Goal: Information Seeking & Learning: Learn about a topic

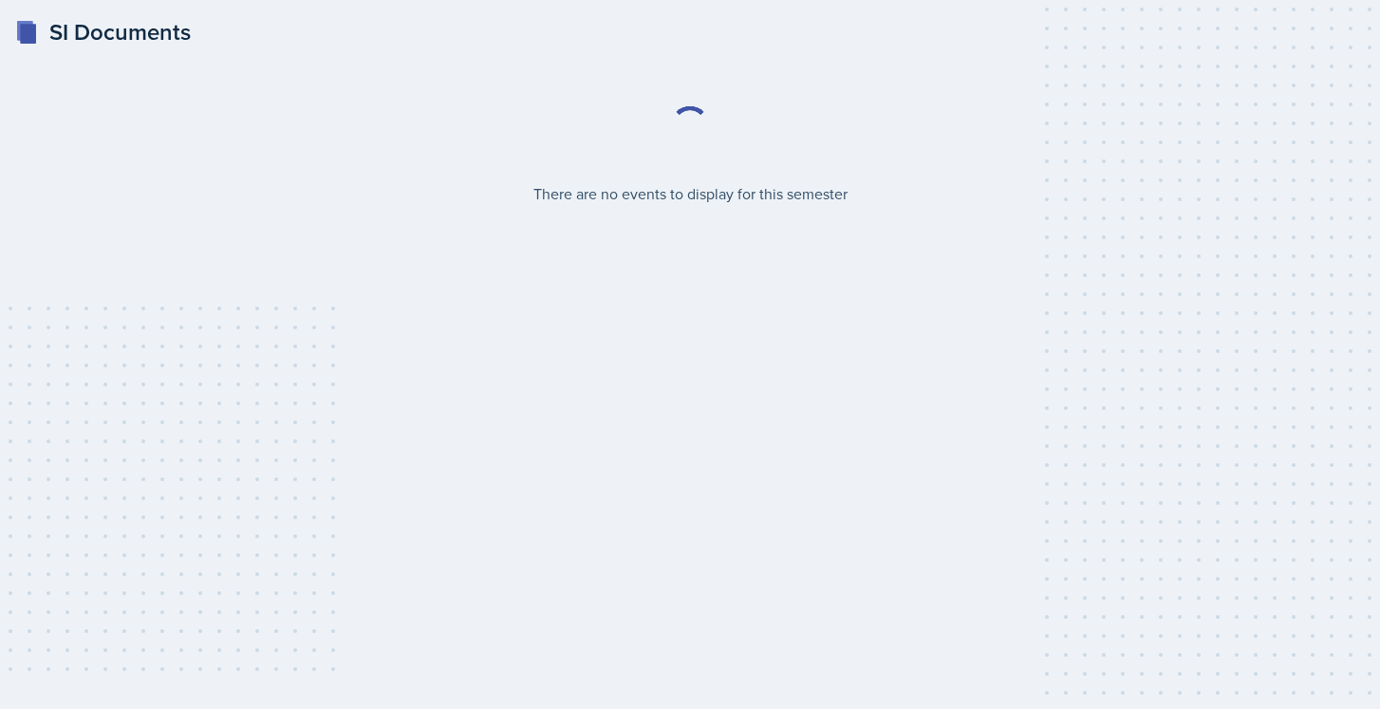
select select "2bed604d-1099-4043-b1bc-2365e8740244"
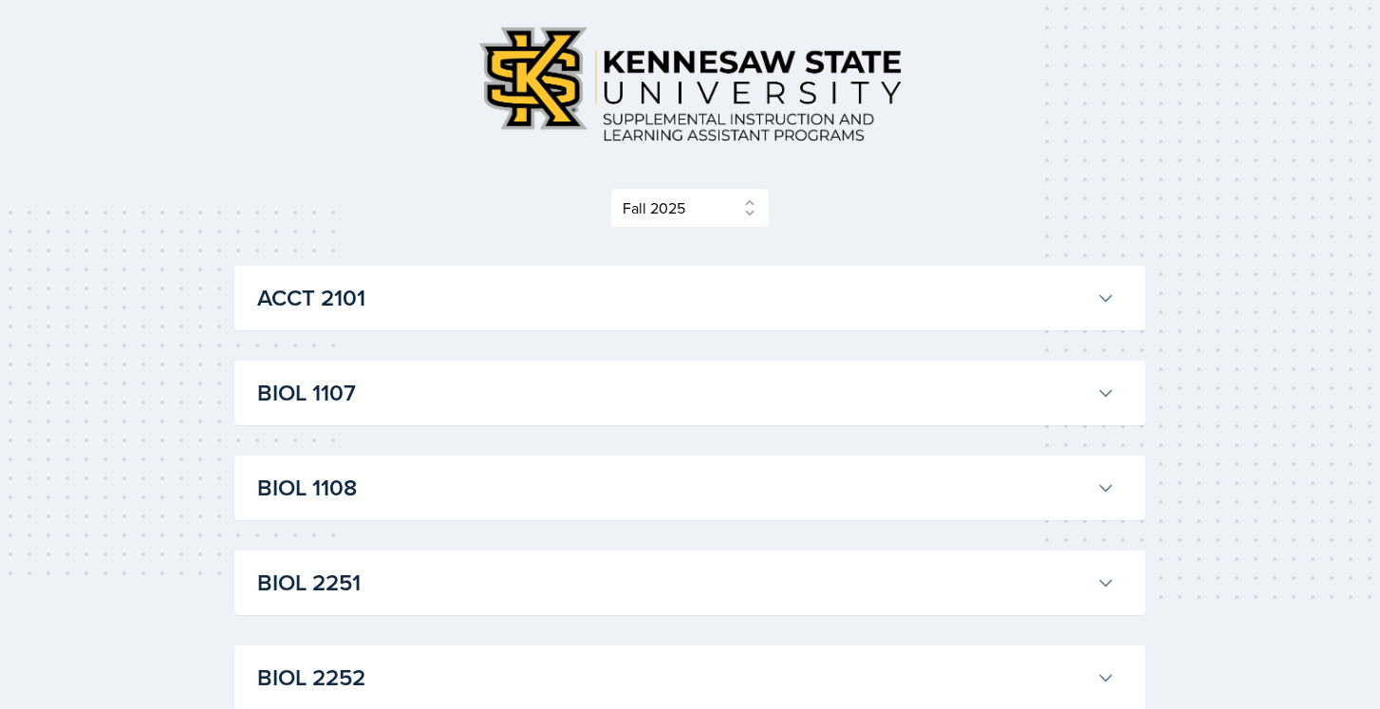
scroll to position [131, 0]
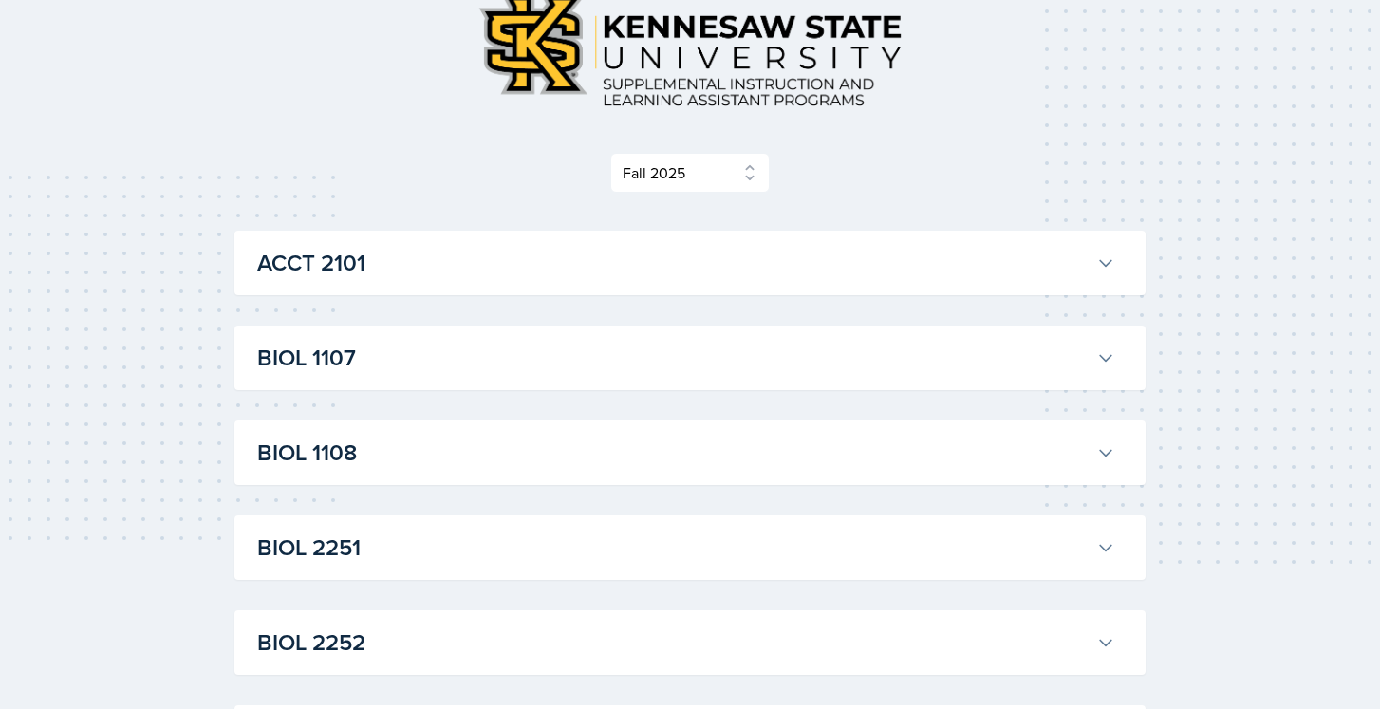
click at [399, 451] on h3 "BIOL 1108" at bounding box center [672, 453] width 831 height 34
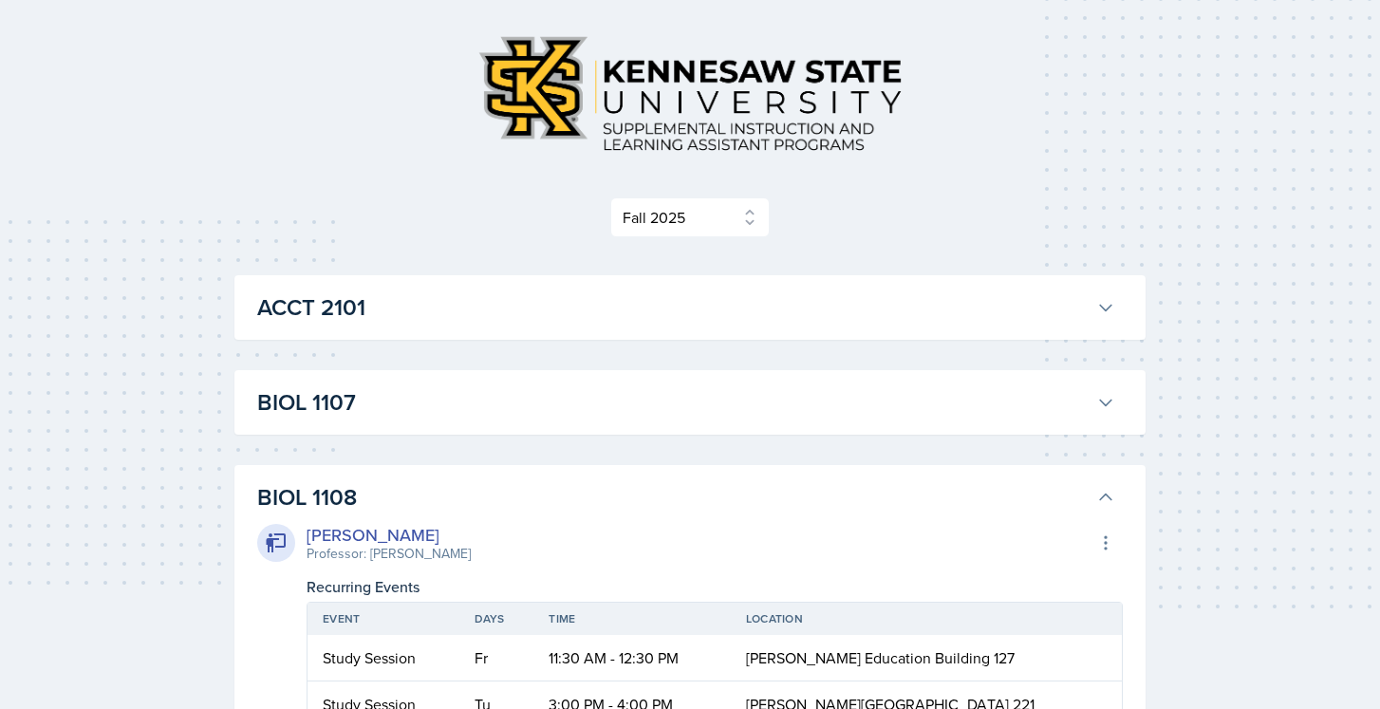
scroll to position [70, 0]
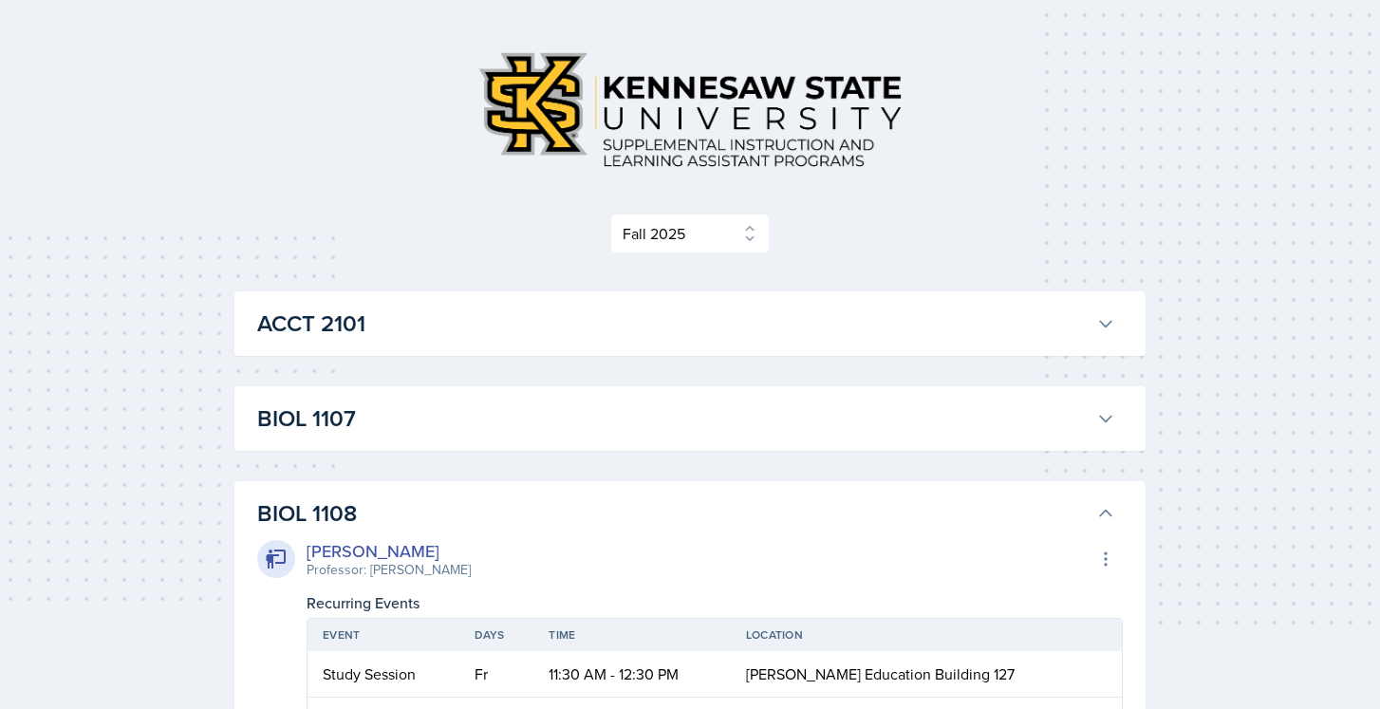
click at [701, 237] on select "Select Semester Fall 2025 Summer 2025 Spring 2025 Fall 2024 Summer 2024 Spring …" at bounding box center [689, 234] width 159 height 40
click at [610, 214] on select "Select Semester Fall 2025 Summer 2025 Spring 2025 Fall 2024 Summer 2024 Spring …" at bounding box center [689, 234] width 159 height 40
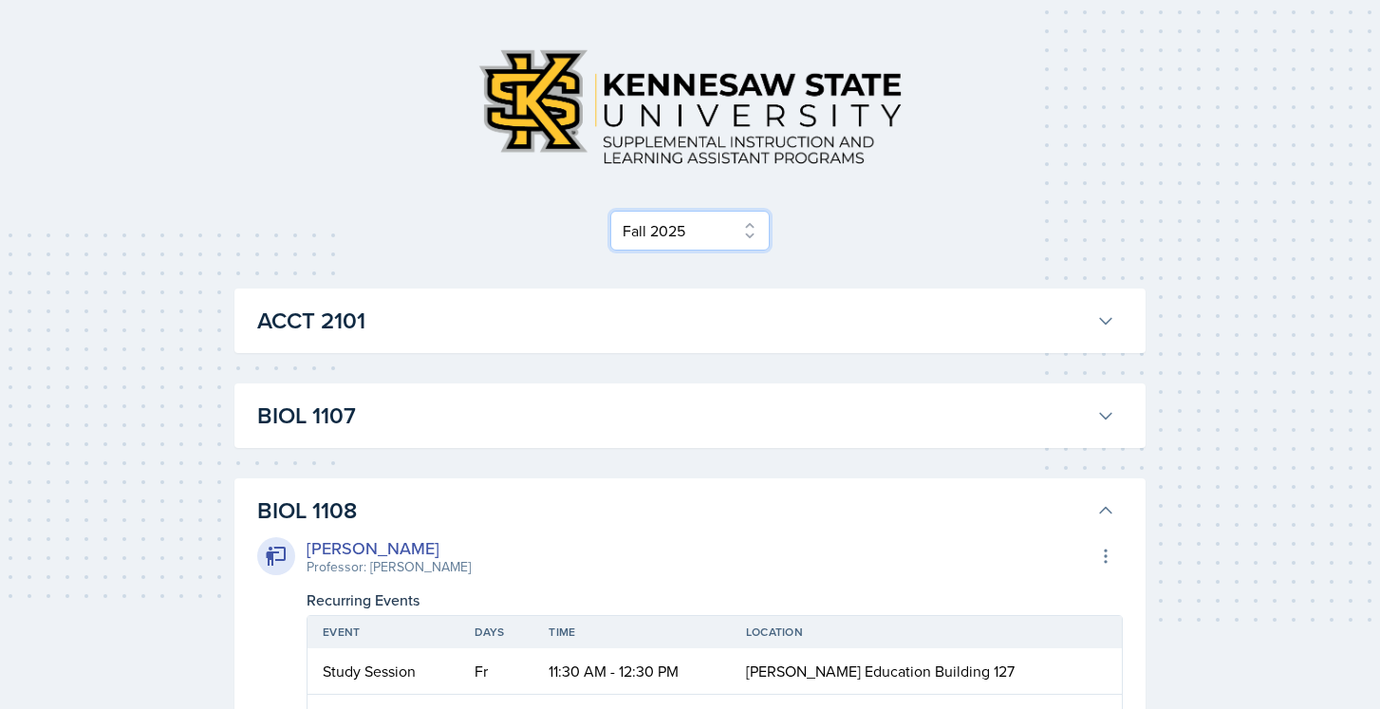
scroll to position [327, 0]
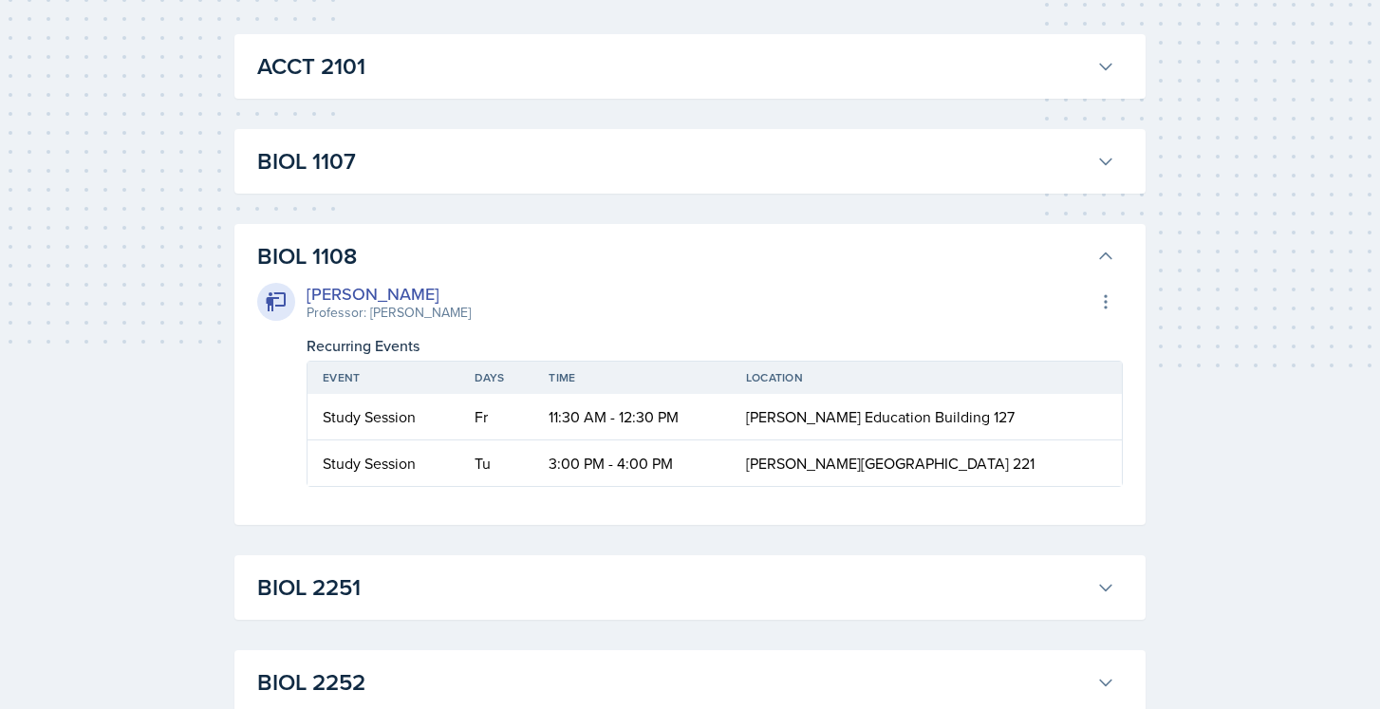
click at [622, 178] on button "BIOL 1107" at bounding box center [686, 161] width 866 height 42
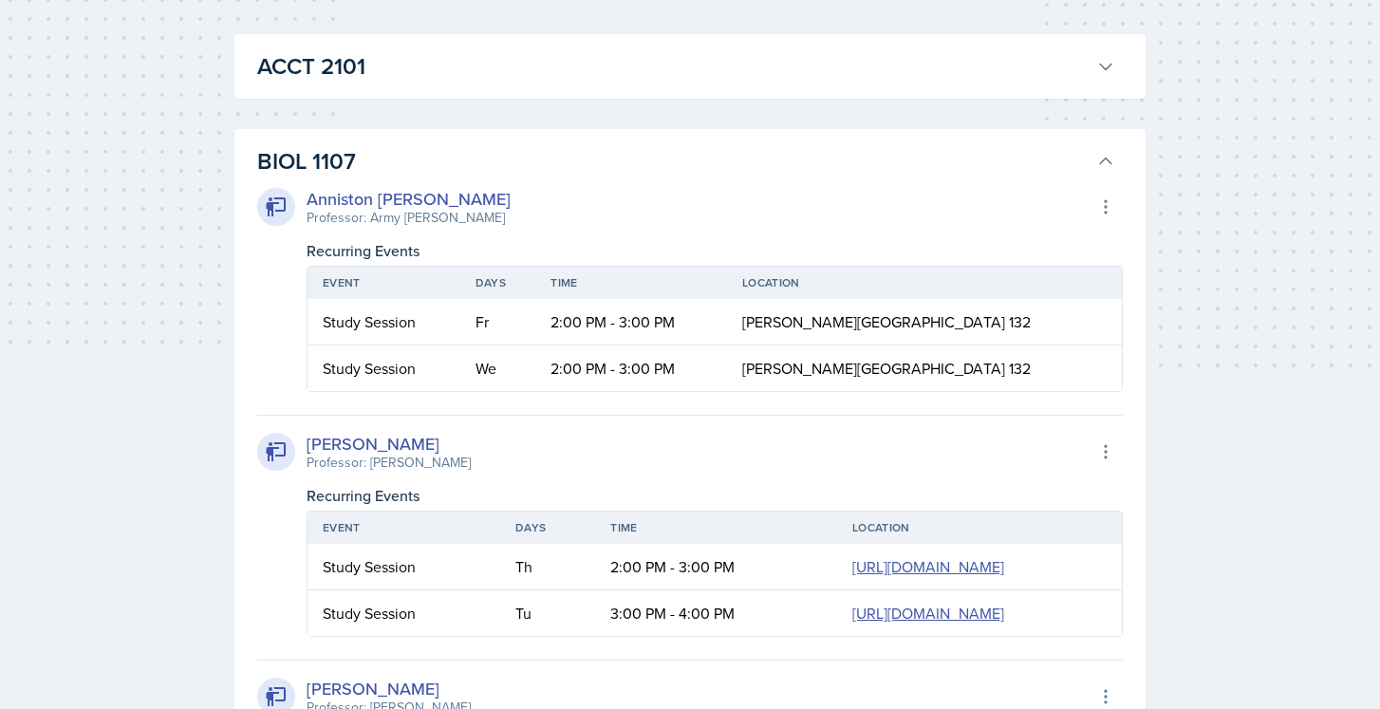
click at [1112, 161] on icon at bounding box center [1105, 161] width 19 height 19
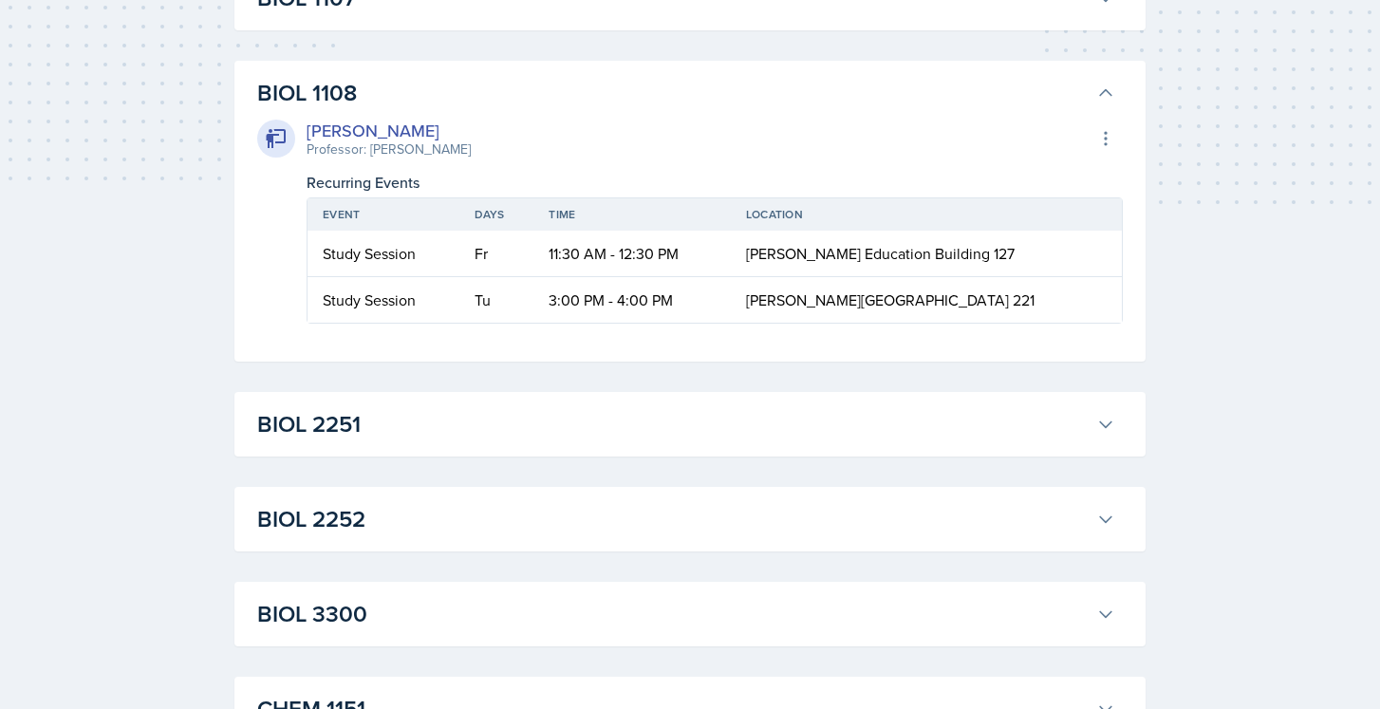
scroll to position [589, 0]
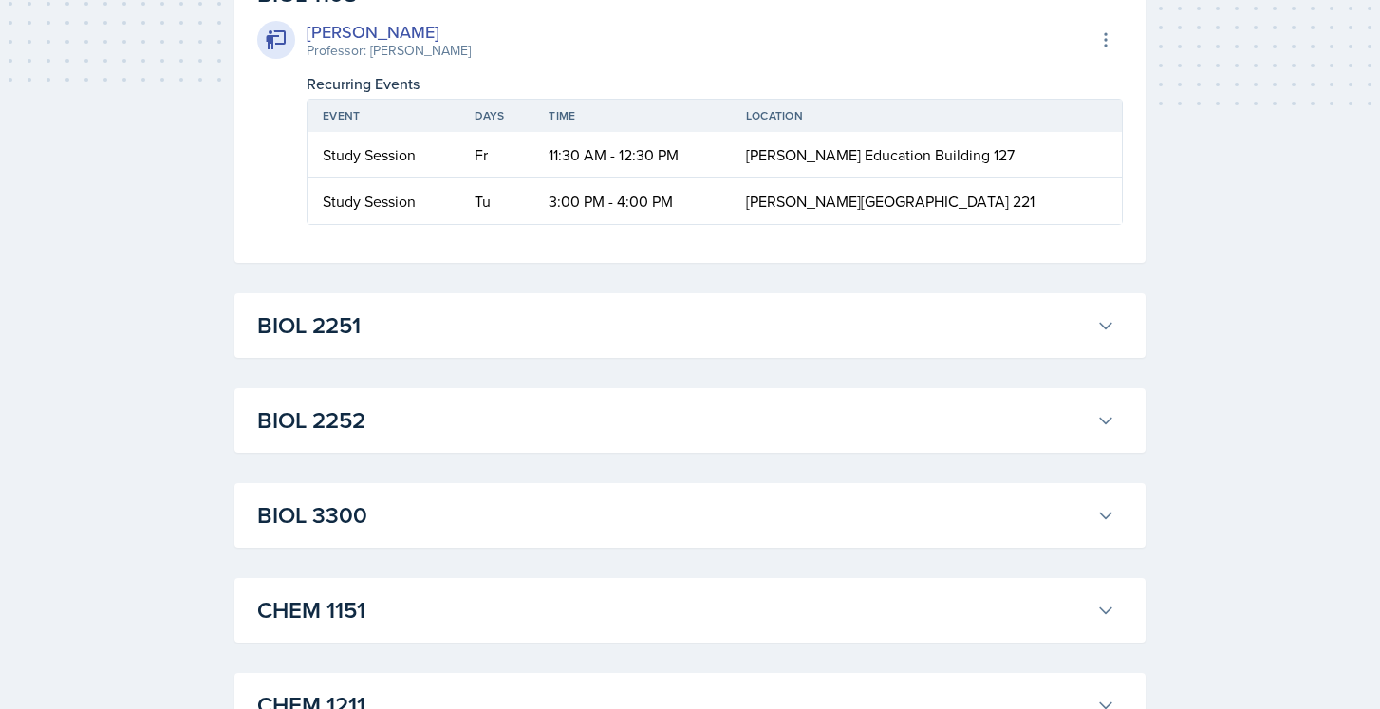
click at [771, 320] on h3 "BIOL 2251" at bounding box center [672, 325] width 831 height 34
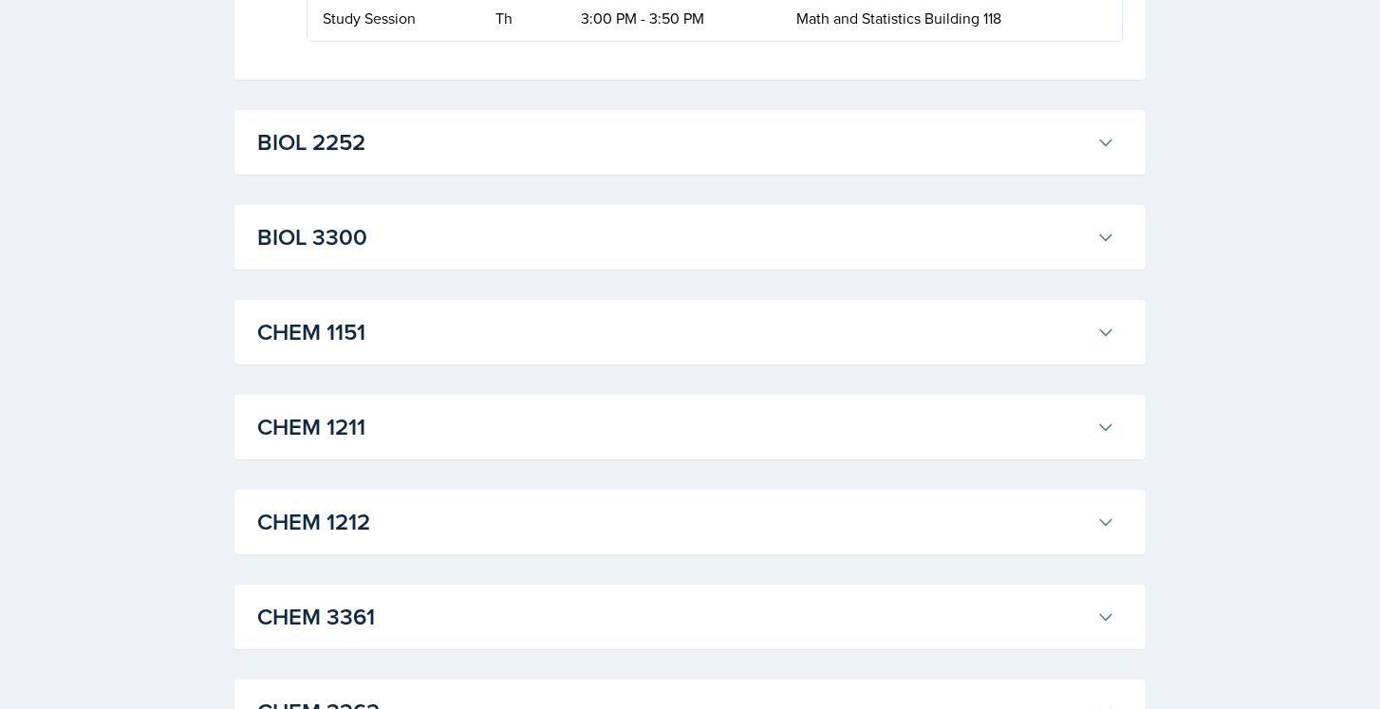
scroll to position [2667, 0]
click at [514, 159] on h3 "BIOL 2252" at bounding box center [672, 141] width 831 height 34
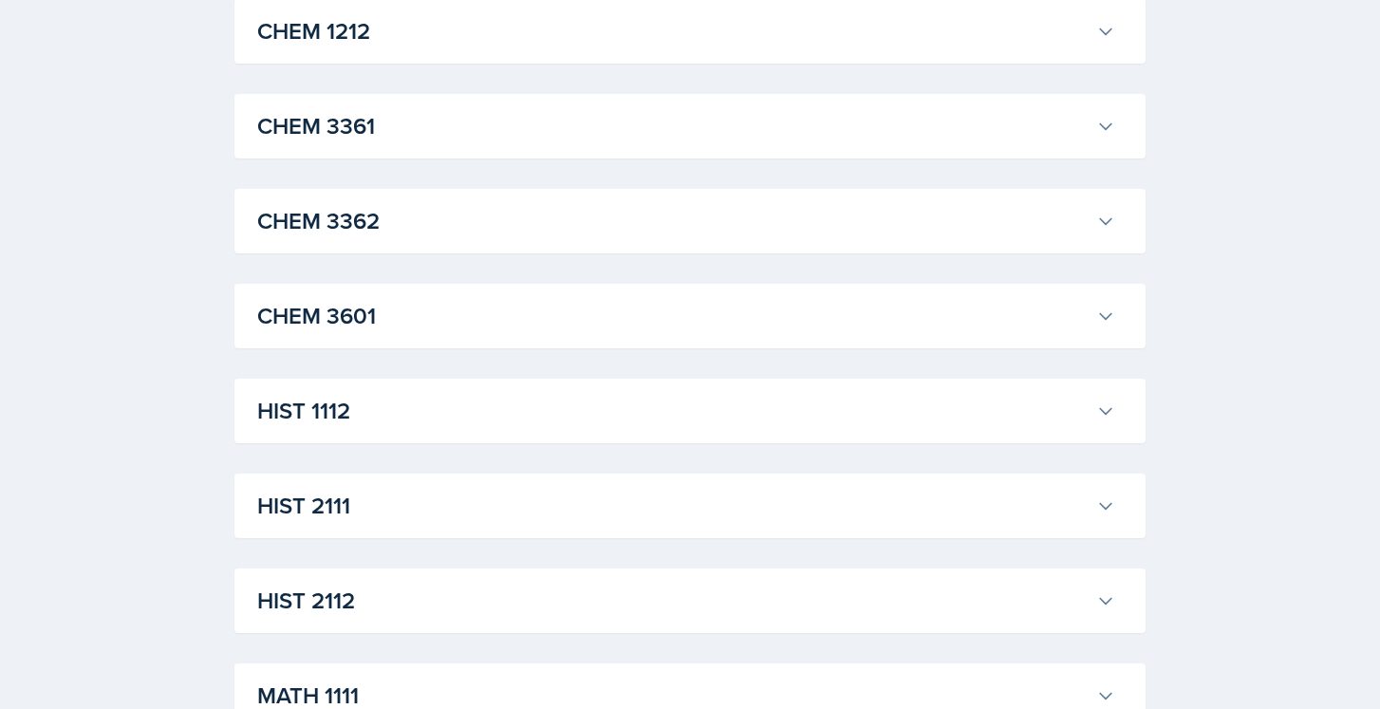
scroll to position [4098, 0]
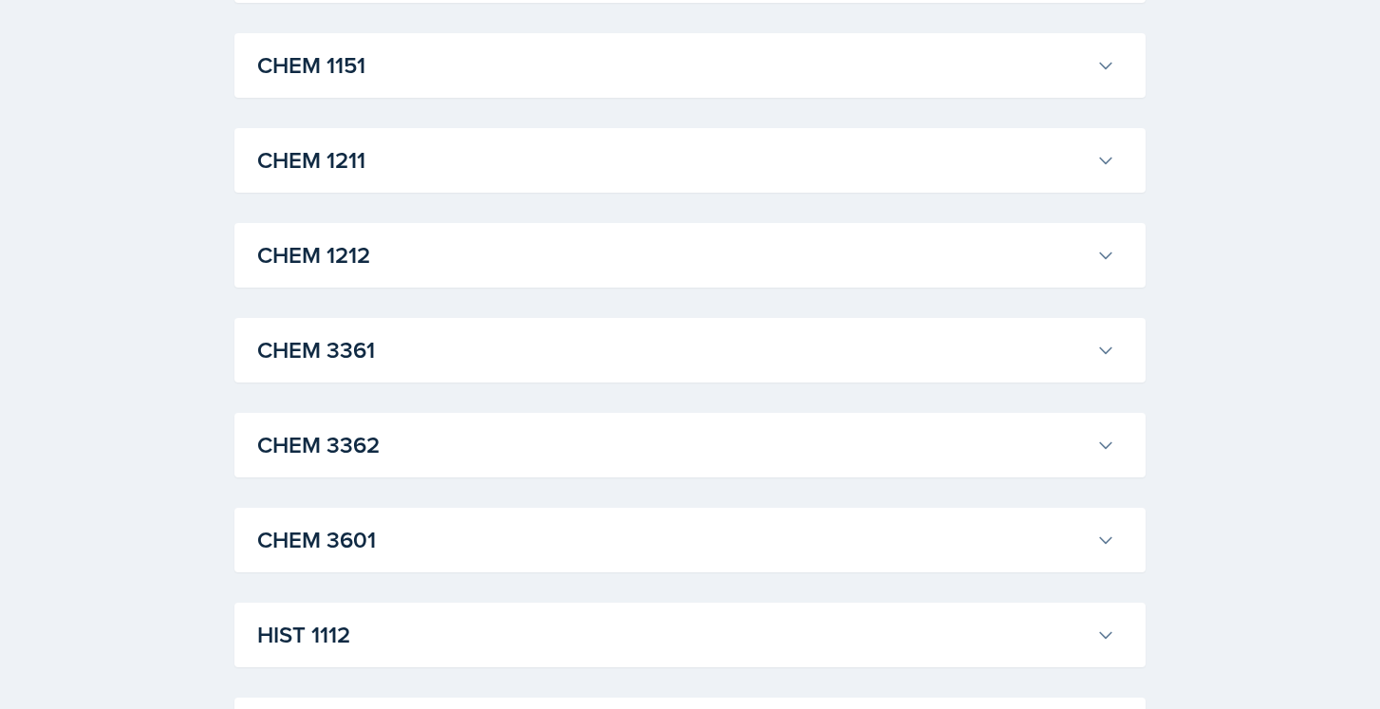
scroll to position [4710, 0]
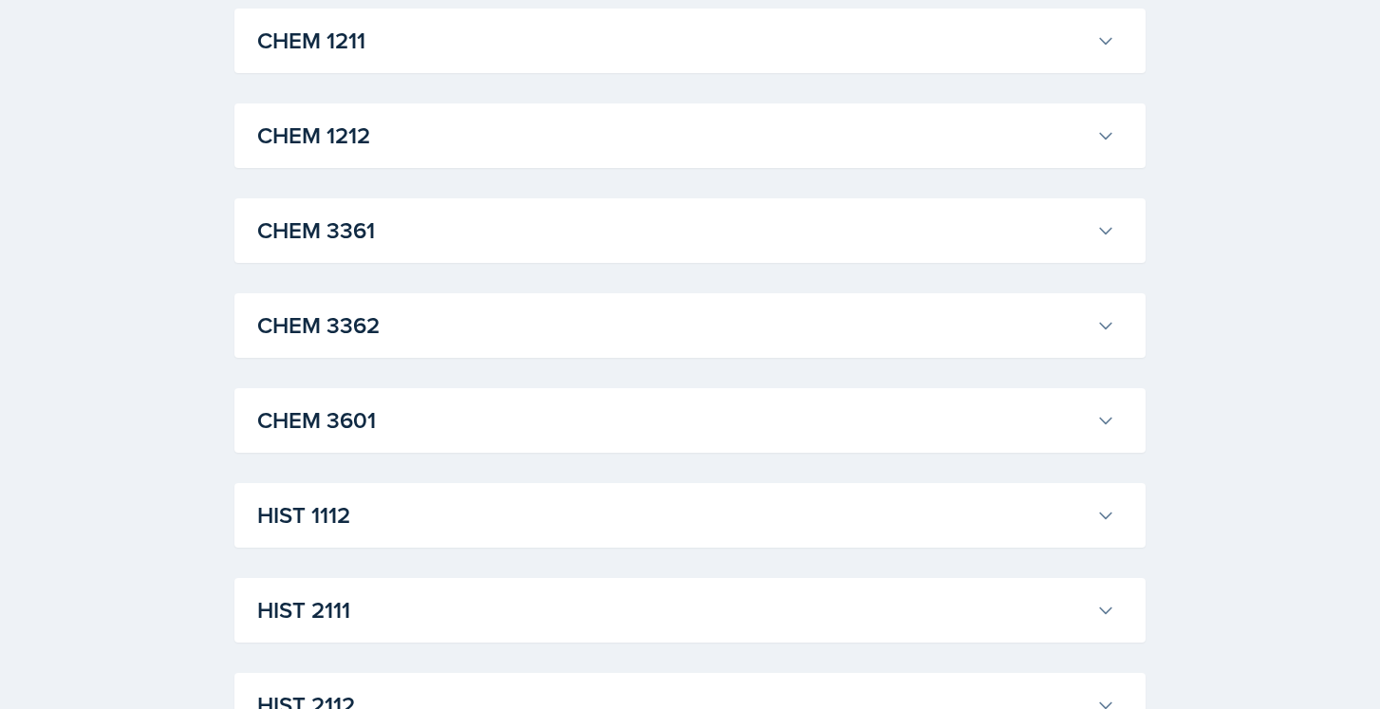
scroll to position [4985, 0]
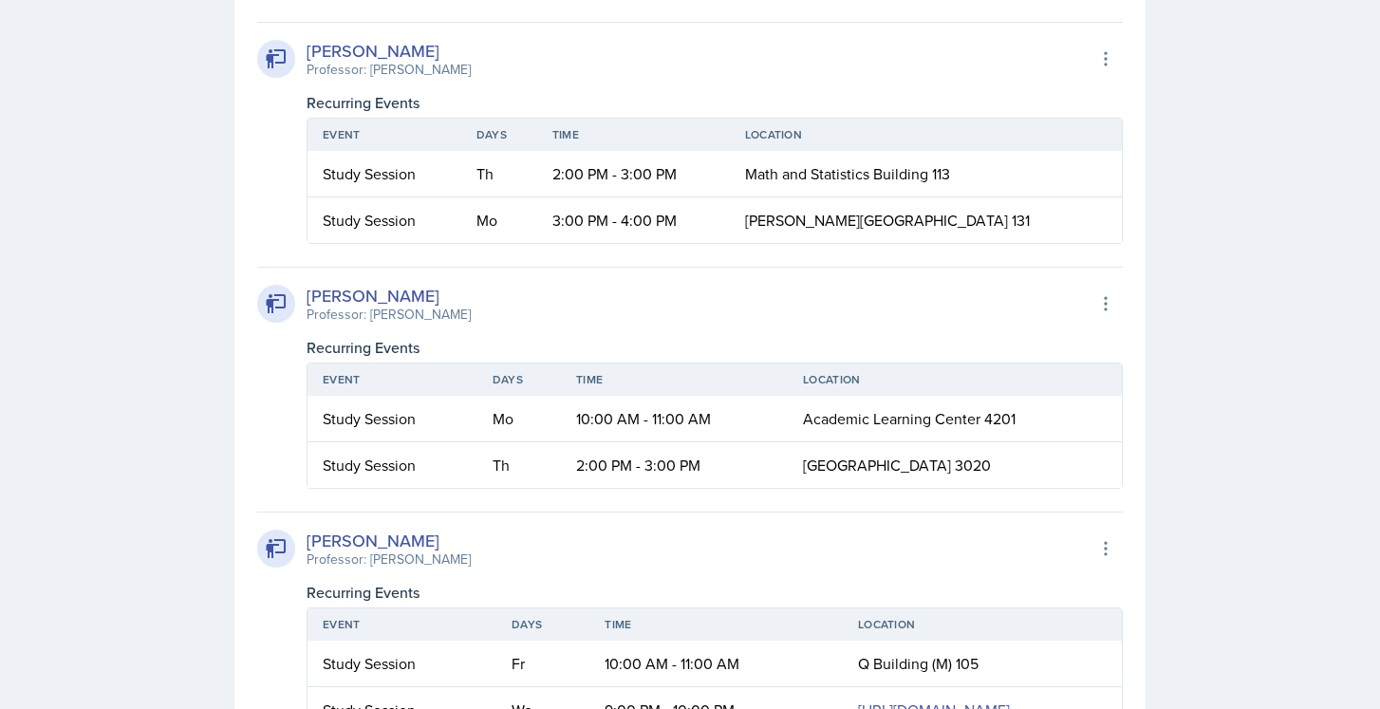
scroll to position [6158, 0]
